Goal: Task Accomplishment & Management: Use online tool/utility

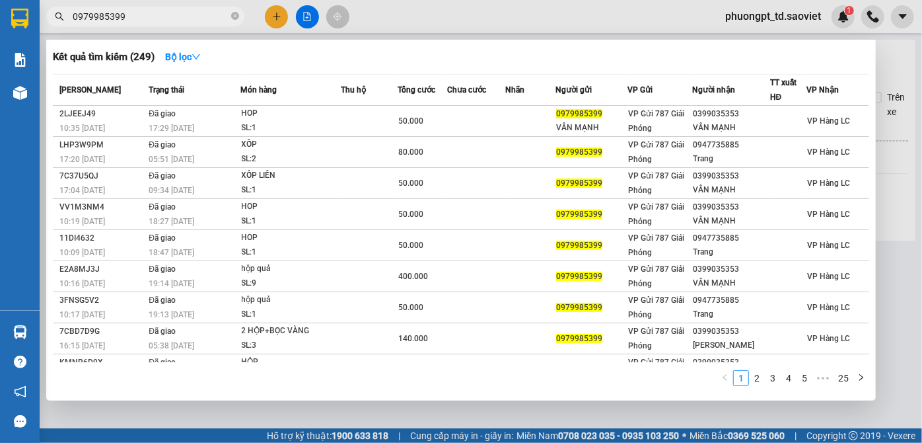
click at [146, 18] on input "0979985399" at bounding box center [151, 16] width 156 height 15
paste input "0962715148"
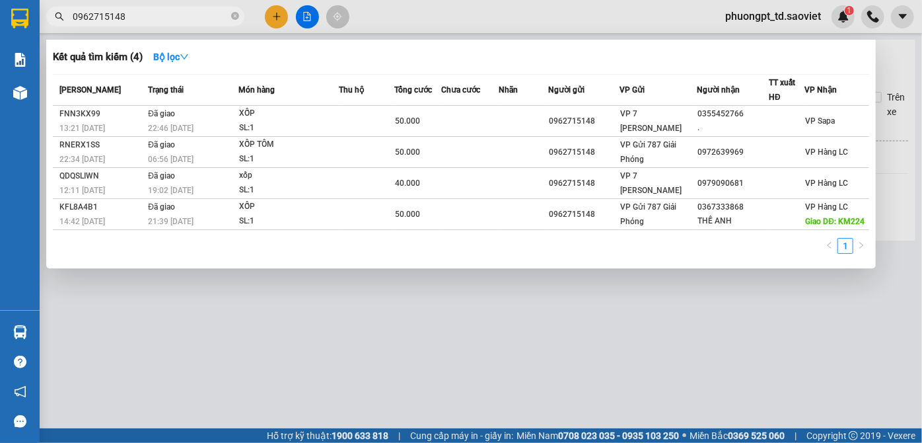
click at [151, 13] on input "0962715148" at bounding box center [151, 16] width 156 height 15
paste input "84229686"
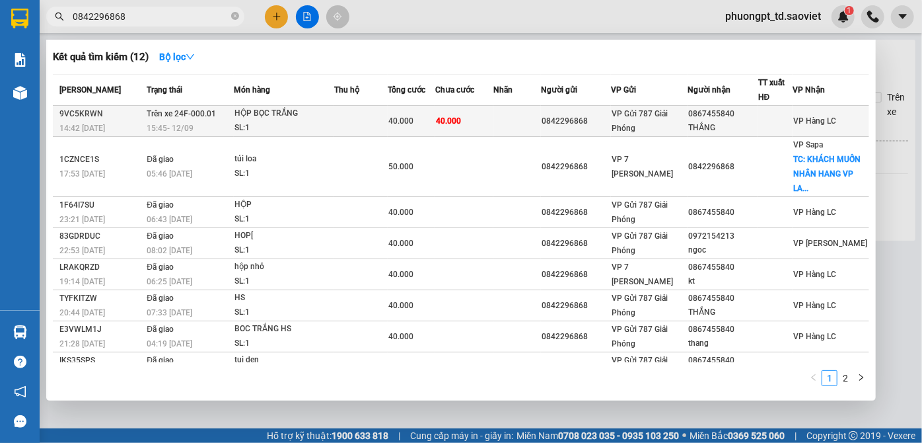
type input "0842296868"
click at [708, 110] on div "0867455840" at bounding box center [722, 114] width 69 height 14
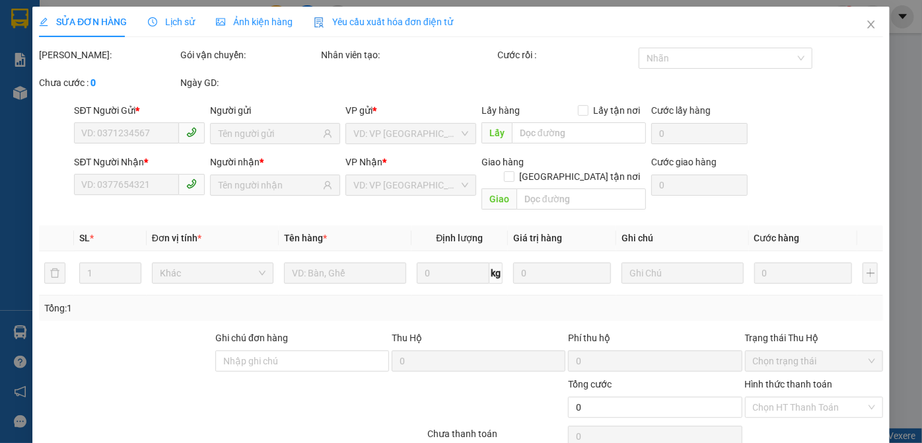
type input "0842296868"
type input "0867455840"
type input "THẮNG"
type input "40.000"
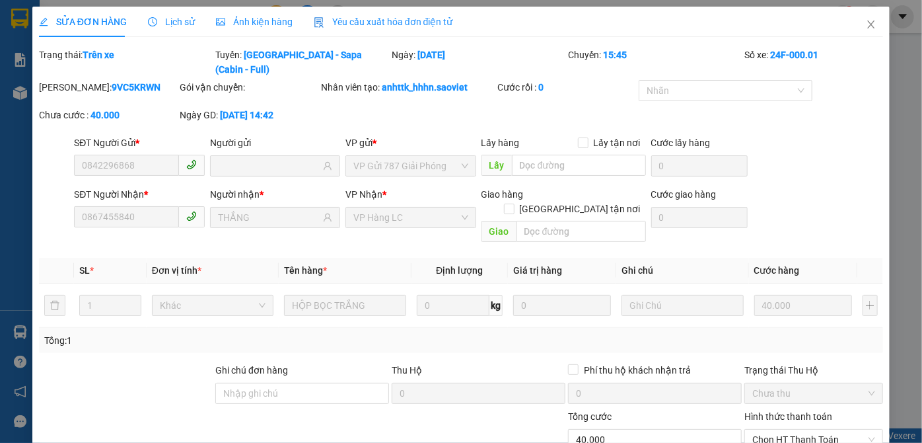
click at [179, 23] on span "Lịch sử" at bounding box center [171, 22] width 47 height 11
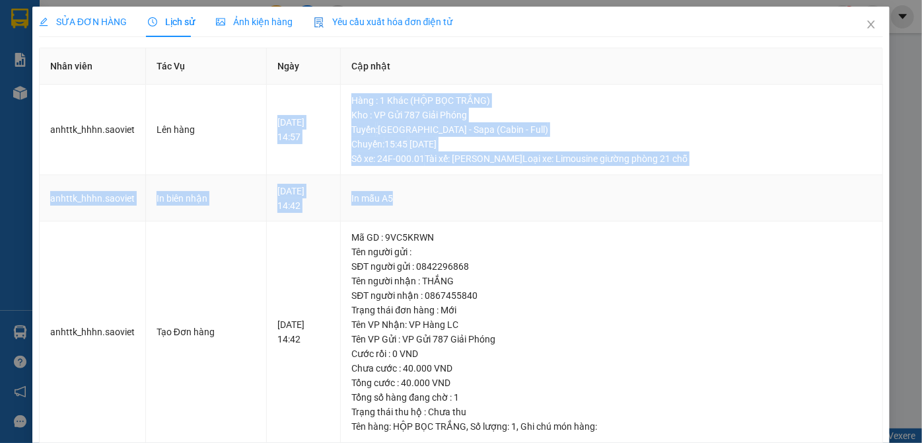
drag, startPoint x: 408, startPoint y: 124, endPoint x: 709, endPoint y: 205, distance: 311.3
click at [709, 205] on tbody "anhttk_hhhn.[PERSON_NAME] hàng [DATE] 14:57 Hàng : 1 Khác (HỘP BỌC TRẮNG) Kho :…" at bounding box center [461, 264] width 843 height 358
click at [709, 205] on td "In mẫu A5" at bounding box center [612, 198] width 542 height 47
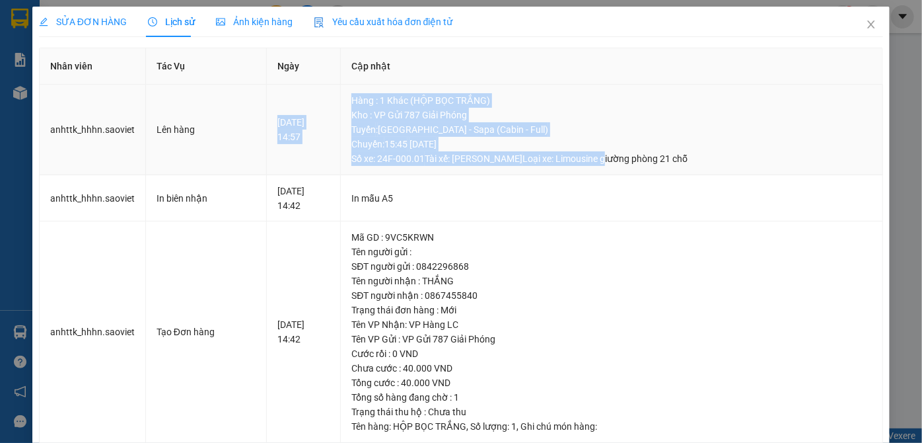
drag, startPoint x: 435, startPoint y: 116, endPoint x: 664, endPoint y: 168, distance: 235.7
click at [664, 168] on tr "anhttk_hhhn.[PERSON_NAME] hàng [DATE] 14:57 Hàng : 1 Khác (HỘP BỌC TRẮNG) Kho :…" at bounding box center [461, 130] width 843 height 90
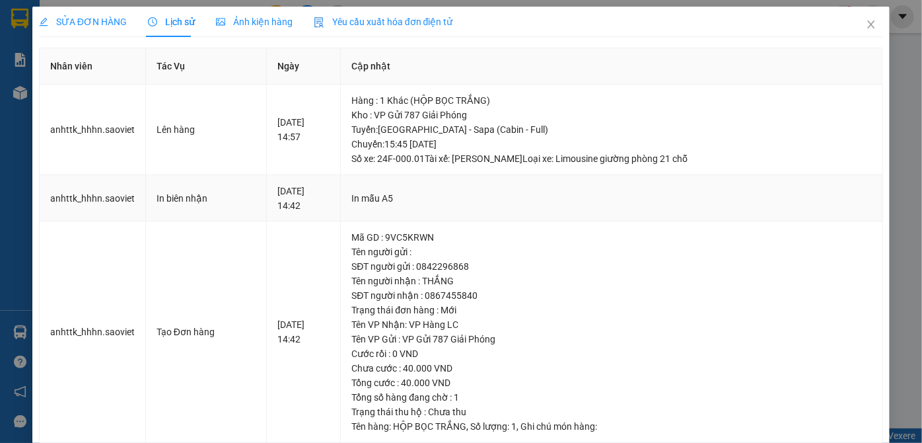
click at [705, 203] on div "In mẫu A5" at bounding box center [611, 198] width 520 height 15
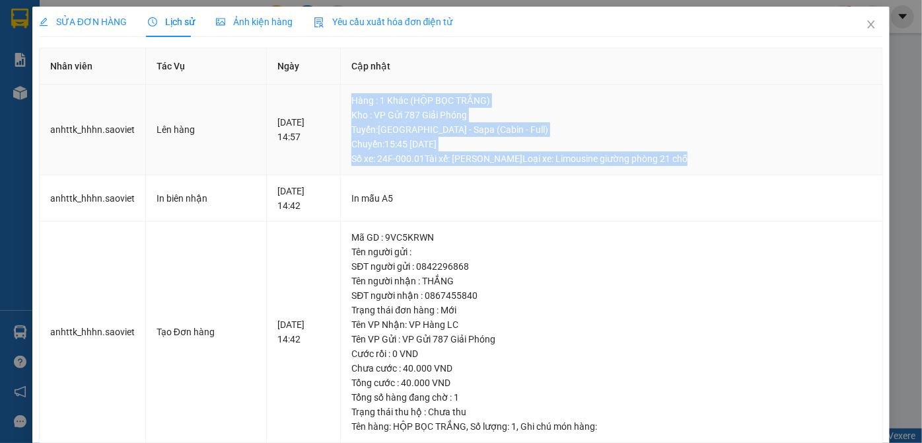
drag, startPoint x: 364, startPoint y: 89, endPoint x: 725, endPoint y: 162, distance: 368.5
click at [725, 162] on td "Hàng : 1 Khác (HỘP BỌC TRẮNG) Kho : VP Gửi 787 Giải Phóng Tuyến : [GEOGRAPHIC_D…" at bounding box center [612, 130] width 542 height 90
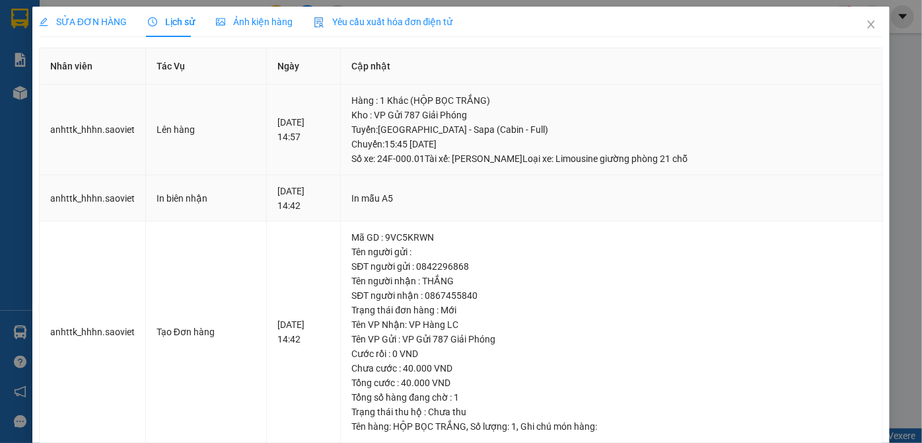
click at [723, 192] on div "In mẫu A5" at bounding box center [611, 198] width 520 height 15
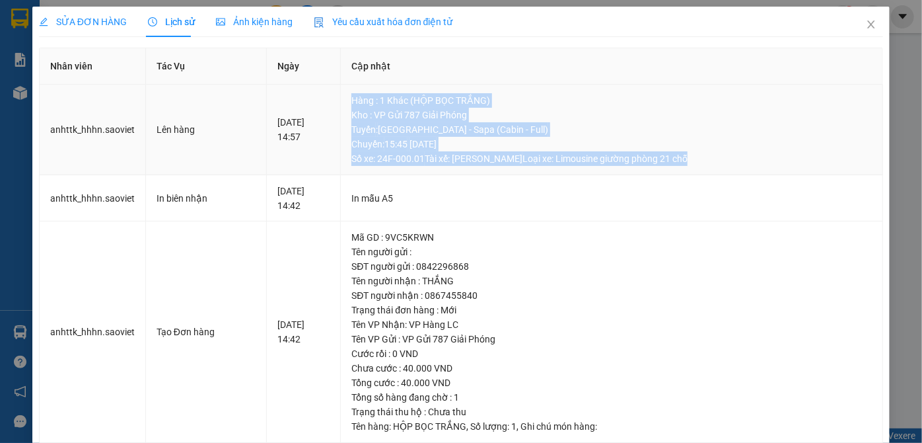
drag, startPoint x: 359, startPoint y: 89, endPoint x: 738, endPoint y: 169, distance: 386.9
click at [738, 169] on td "Hàng : 1 Khác (HỘP BỌC TRẮNG) Kho : VP Gửi 787 Giải Phóng Tuyến : [GEOGRAPHIC_D…" at bounding box center [612, 130] width 542 height 90
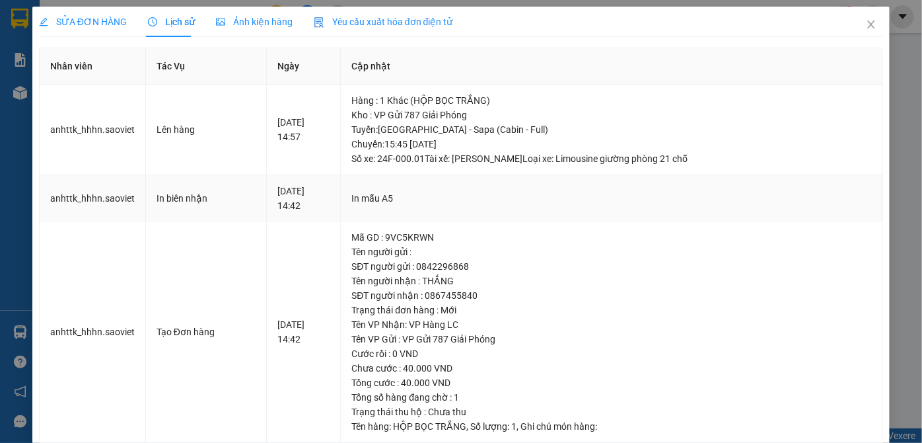
click at [732, 206] on td "In mẫu A5" at bounding box center [612, 198] width 542 height 47
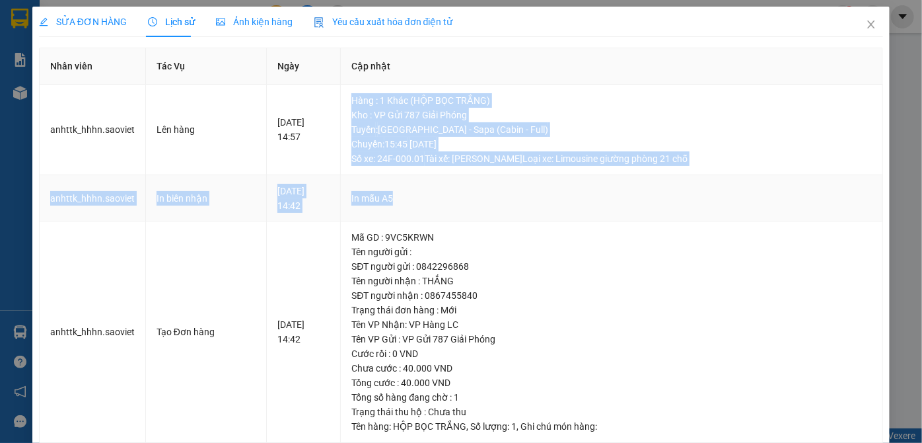
drag, startPoint x: 367, startPoint y: 85, endPoint x: 668, endPoint y: 188, distance: 318.3
click at [667, 188] on tbody "anhttk_hhhn.[PERSON_NAME] hàng [DATE] 14:57 Hàng : 1 Khác (HỘP BỌC TRẮNG) Kho :…" at bounding box center [461, 264] width 843 height 358
click at [690, 191] on div "In mẫu A5" at bounding box center [611, 198] width 520 height 15
